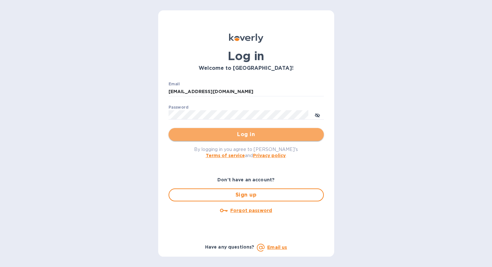
click at [271, 130] on button "Log in" at bounding box center [246, 134] width 155 height 13
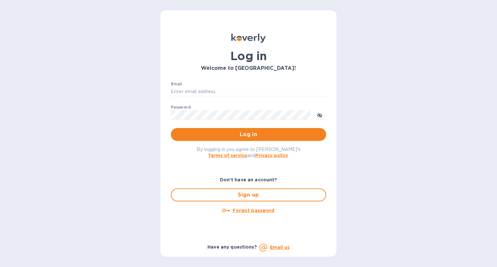
type input "alexei@21stwine.com"
click at [270, 133] on span "Log in" at bounding box center [248, 135] width 145 height 8
type input "[EMAIL_ADDRESS][DOMAIN_NAME]"
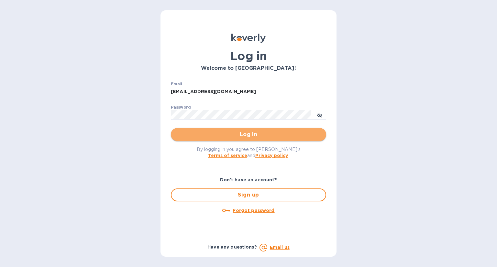
click at [268, 138] on span "Log in" at bounding box center [248, 135] width 145 height 8
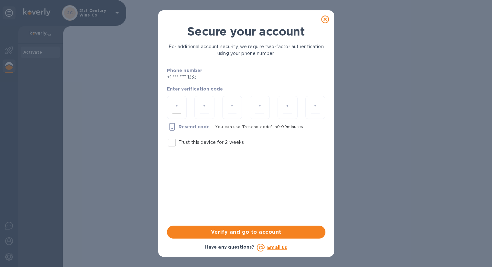
click at [179, 105] on input "number" at bounding box center [176, 108] width 9 height 12
type input "7"
type input "1"
type input "0"
type input "4"
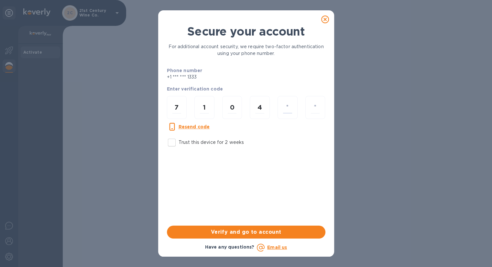
type input "8"
type input "0"
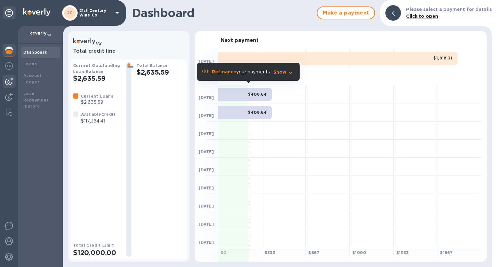
click at [11, 79] on img at bounding box center [9, 82] width 8 height 8
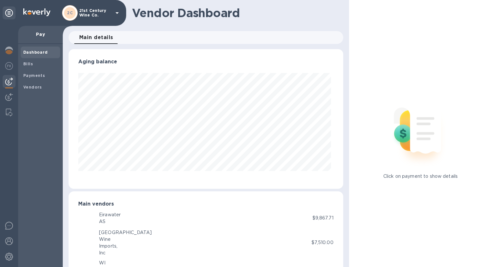
scroll to position [140, 272]
click at [34, 86] on b "Vendors" at bounding box center [32, 87] width 19 height 5
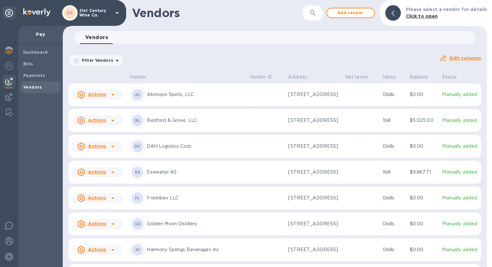
click at [114, 125] on icon at bounding box center [113, 121] width 8 height 8
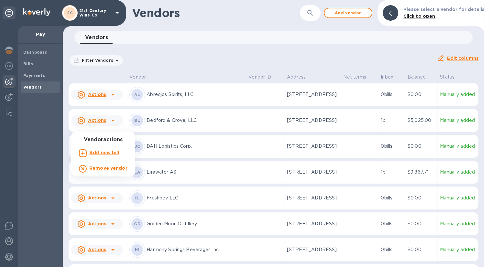
click at [357, 128] on div at bounding box center [246, 133] width 492 height 267
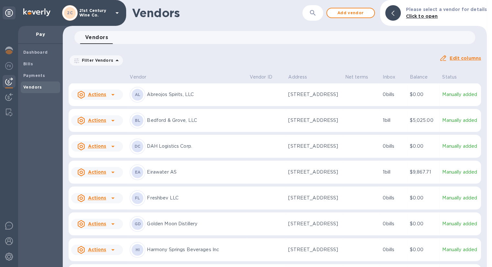
click at [169, 124] on p "Bedford & Grove, LLC" at bounding box center [195, 120] width 97 height 7
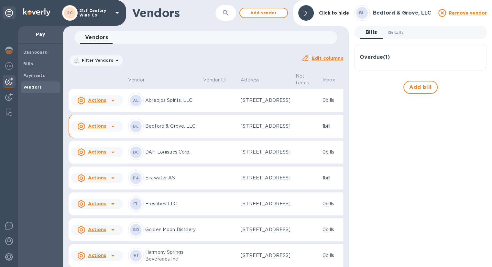
click at [393, 34] on span "Details 0" at bounding box center [396, 32] width 16 height 7
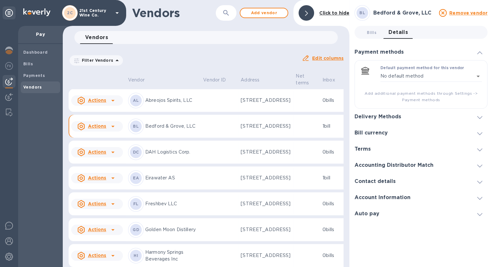
click at [480, 115] on span at bounding box center [479, 117] width 5 height 6
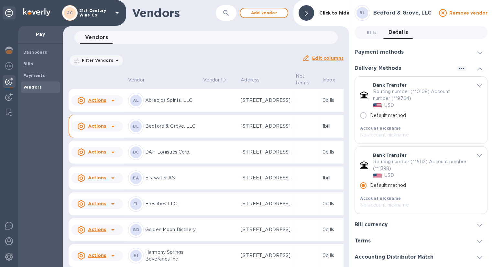
click at [443, 14] on icon at bounding box center [443, 13] width 8 height 8
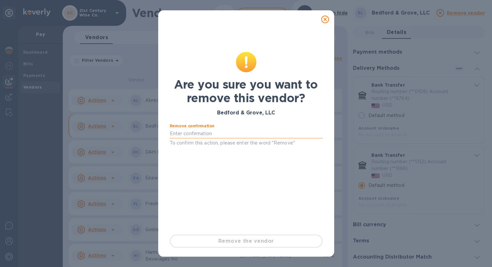
click at [221, 136] on input "text" at bounding box center [246, 134] width 153 height 10
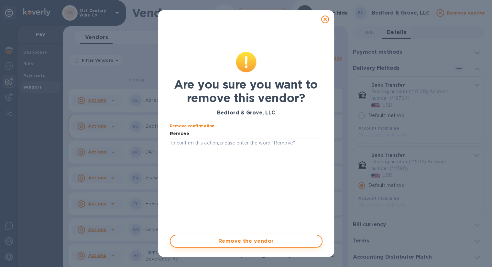
type input "Remove"
click at [263, 241] on span "Remove the vendor" at bounding box center [246, 242] width 141 height 8
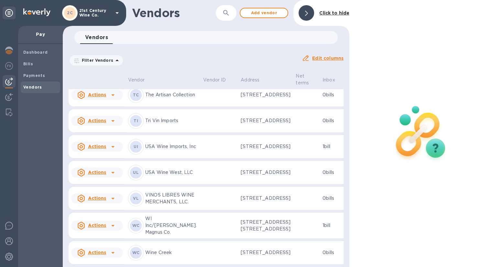
scroll to position [651, 0]
click at [31, 62] on b "Bills" at bounding box center [28, 63] width 10 height 5
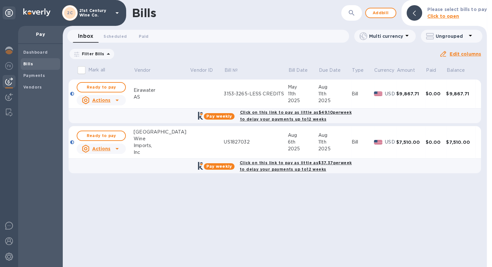
click at [290, 116] on div "Click on this link to pay as little as $49.10 per week to delay your payments u…" at bounding box center [296, 116] width 114 height 16
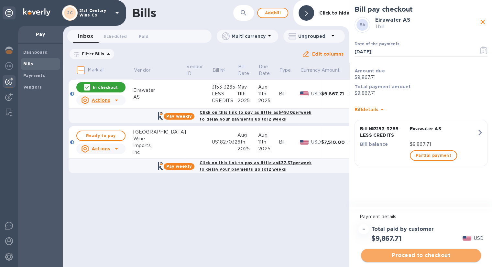
click at [418, 257] on span "Proceed to checkout" at bounding box center [421, 256] width 110 height 8
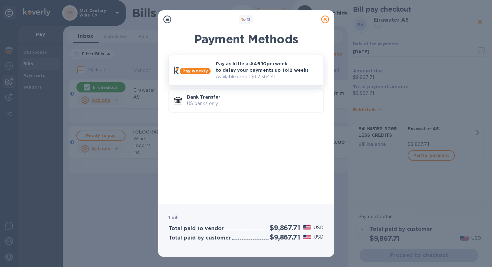
click at [267, 67] on p "Pay as little as $49.10 per week to delay your payments up to 12 weeks" at bounding box center [267, 67] width 103 height 13
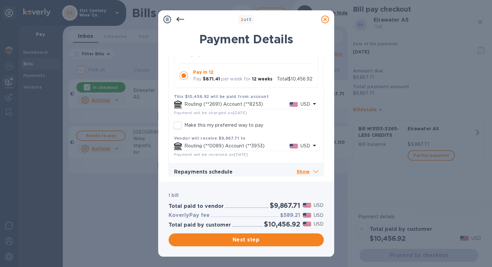
scroll to position [118, 0]
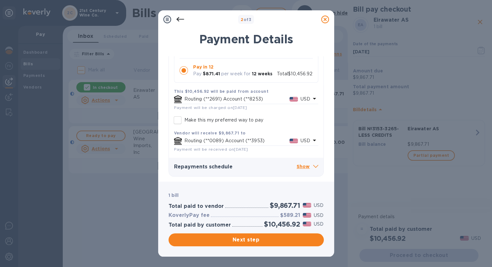
click at [307, 166] on p "Show" at bounding box center [308, 167] width 22 height 8
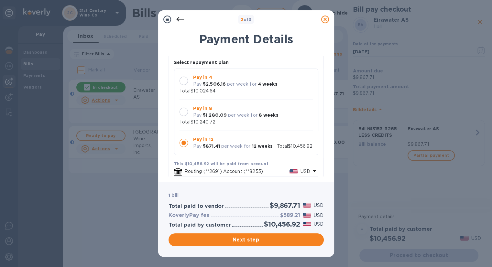
scroll to position [65, 0]
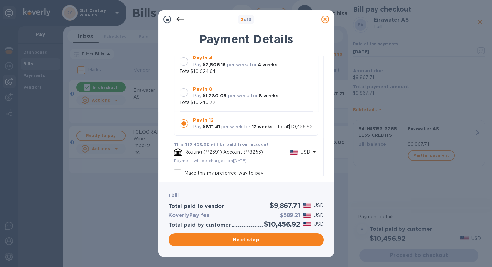
click at [179, 20] on icon at bounding box center [180, 20] width 8 height 8
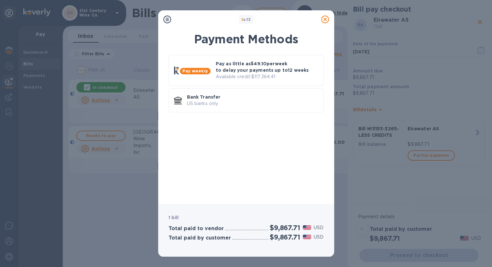
click at [324, 17] on icon at bounding box center [325, 20] width 8 height 8
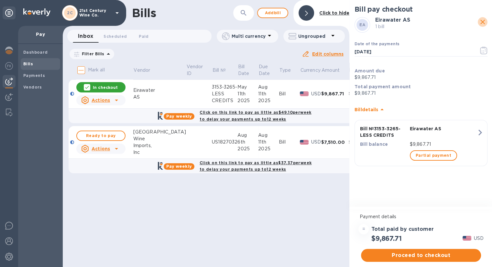
click at [483, 21] on icon "close" at bounding box center [483, 22] width 5 height 5
